Goal: Find specific page/section: Find specific page/section

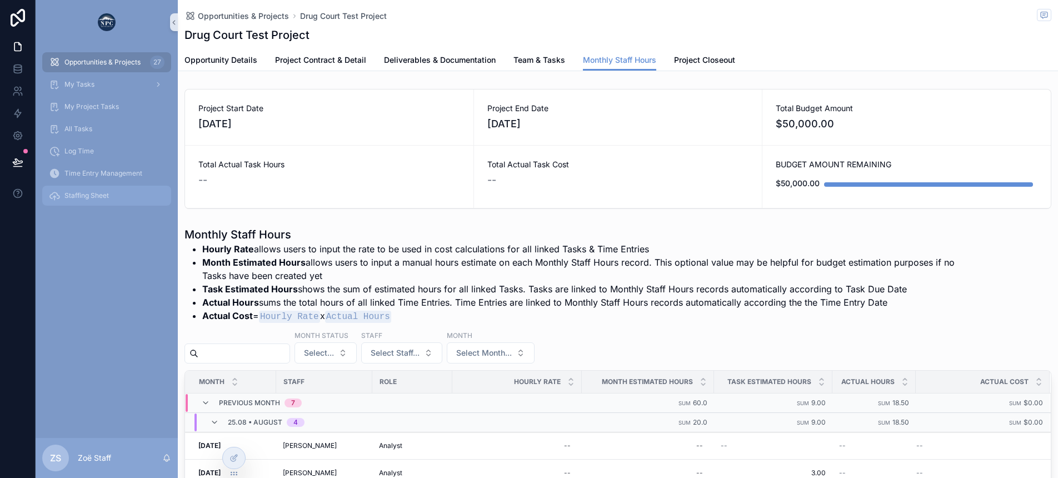
click at [97, 198] on span "Staffing Sheet" at bounding box center [86, 195] width 44 height 9
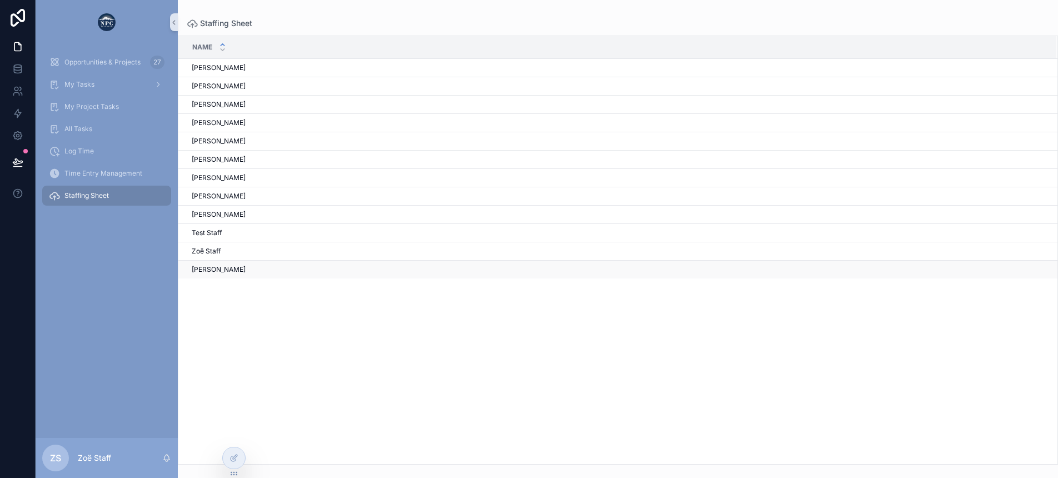
click at [200, 264] on td "[PERSON_NAME]" at bounding box center [617, 270] width 878 height 18
click at [210, 272] on span "[PERSON_NAME]" at bounding box center [219, 269] width 54 height 9
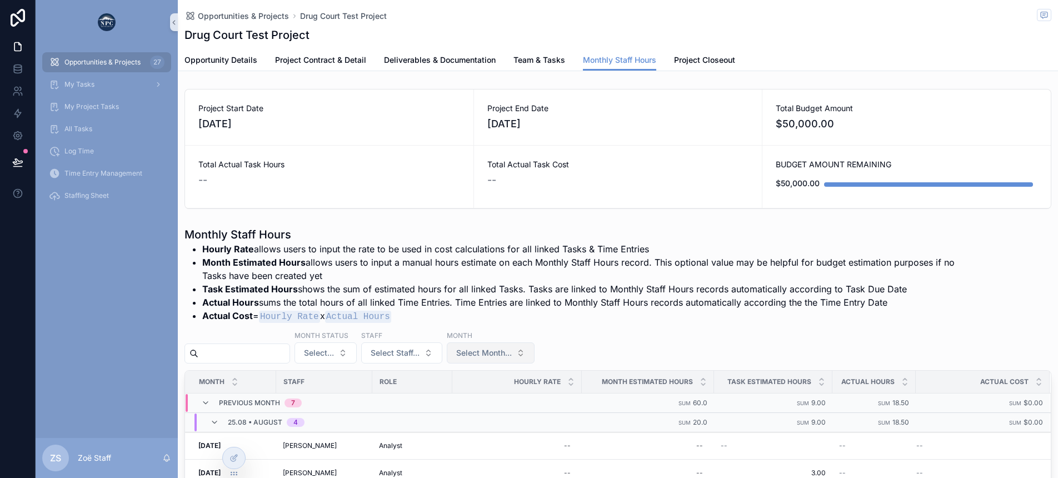
click at [493, 351] on span "Select Month..." at bounding box center [484, 352] width 56 height 11
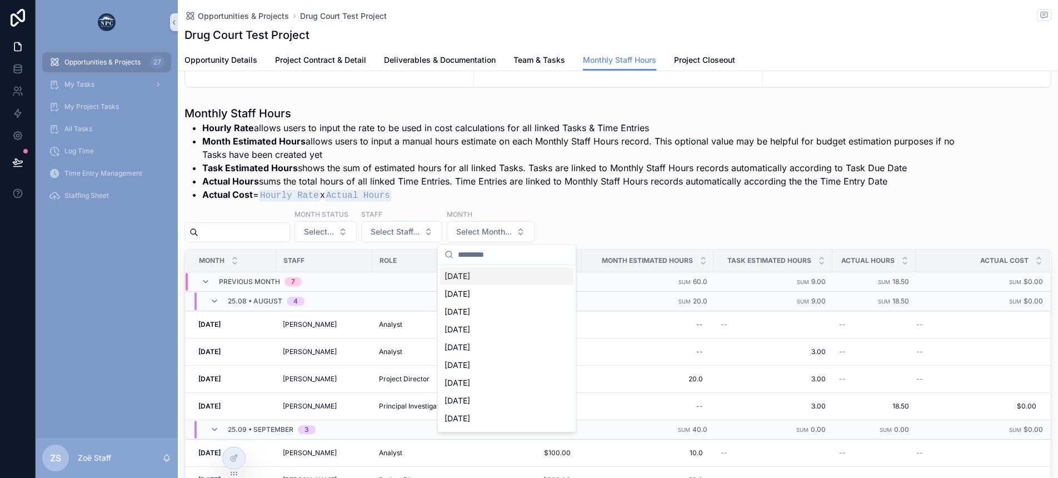
scroll to position [131, 0]
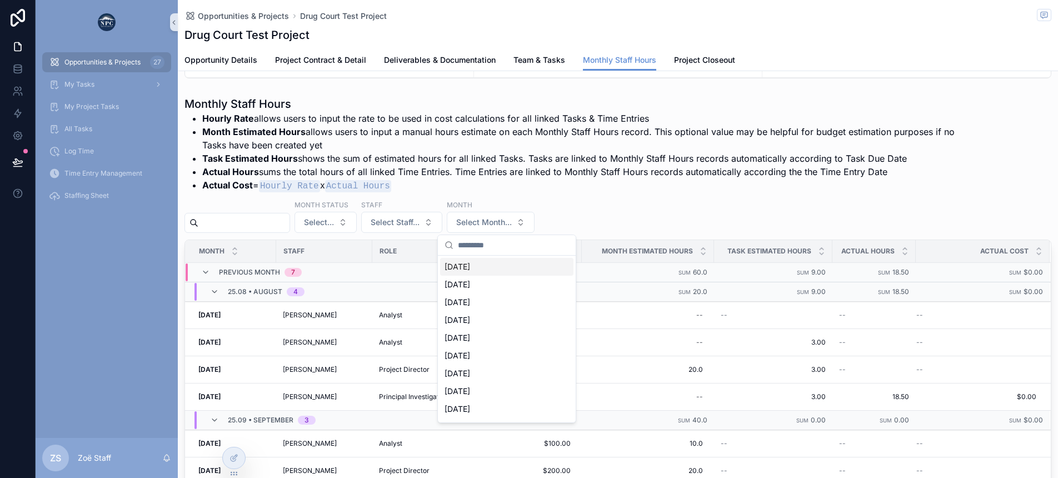
click at [569, 206] on div "Month Status Select... Staff Select Staff... Month Select Month..." at bounding box center [618, 216] width 867 height 33
